Goal: Navigation & Orientation: Find specific page/section

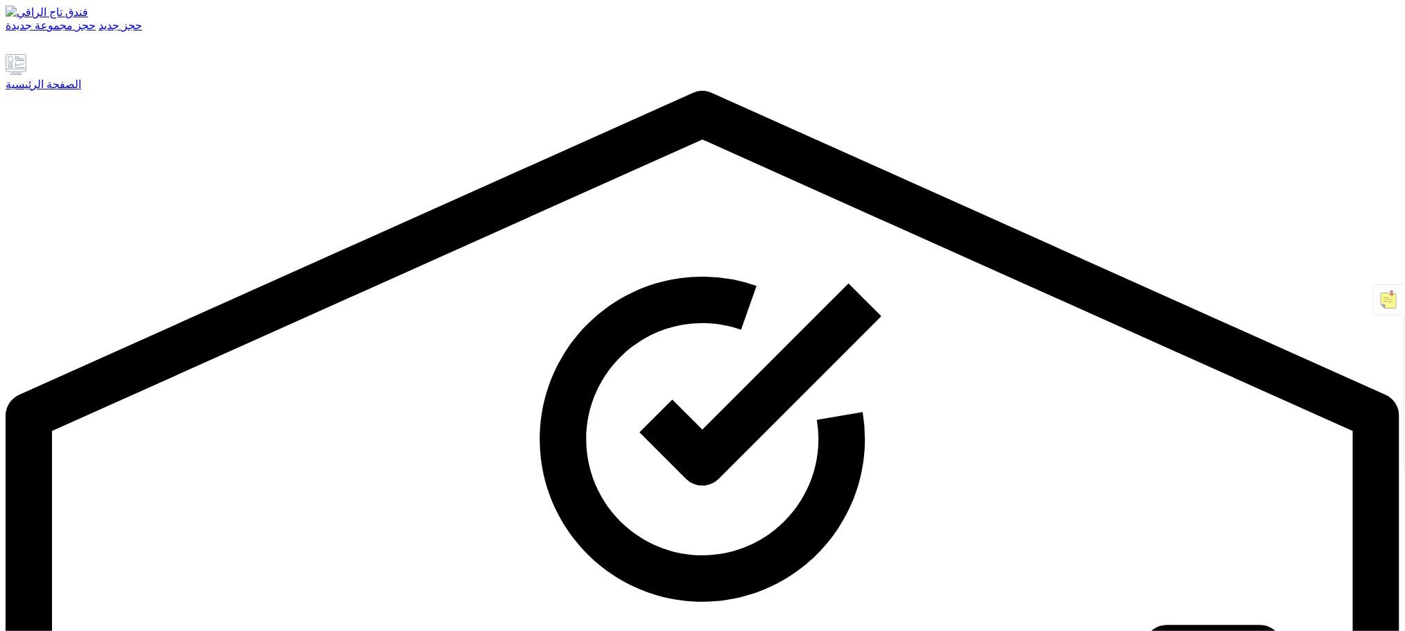
click at [81, 90] on font "الصفحة الرئيسية" at bounding box center [44, 84] width 76 height 12
click at [123, 91] on link "الصفحة الرئيسية" at bounding box center [703, 72] width 1394 height 37
